Goal: Find specific page/section: Find specific page/section

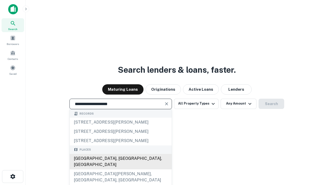
click at [121, 169] on div "Santa Monica, CA, USA" at bounding box center [121, 161] width 102 height 15
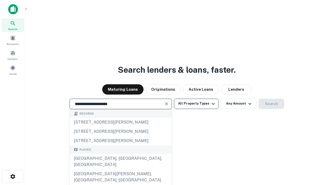
type input "**********"
click at [196, 103] on button "All Property Types" at bounding box center [196, 103] width 45 height 10
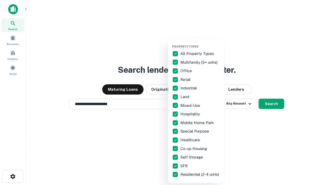
click at [201, 43] on button "button" at bounding box center [200, 43] width 56 height 0
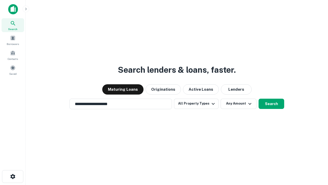
scroll to position [8, 0]
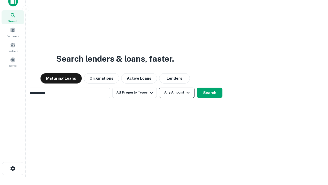
click at [159, 87] on button "Any Amount" at bounding box center [177, 92] width 36 height 10
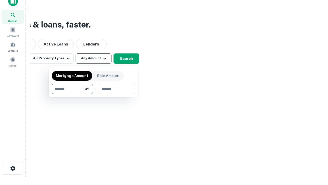
type input "*******"
click at [94, 94] on button "button" at bounding box center [94, 94] width 84 height 0
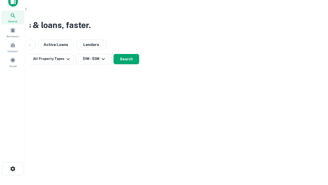
scroll to position [3, 95]
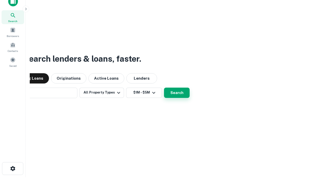
click at [164, 87] on button "Search" at bounding box center [177, 92] width 26 height 10
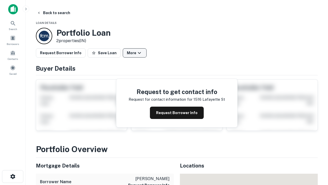
click at [135, 53] on button "More" at bounding box center [135, 52] width 24 height 9
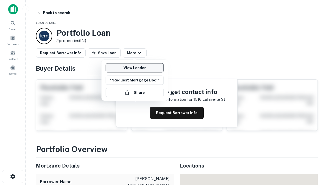
click at [135, 68] on link "View Lender" at bounding box center [135, 67] width 58 height 9
